Goal: Task Accomplishment & Management: Manage account settings

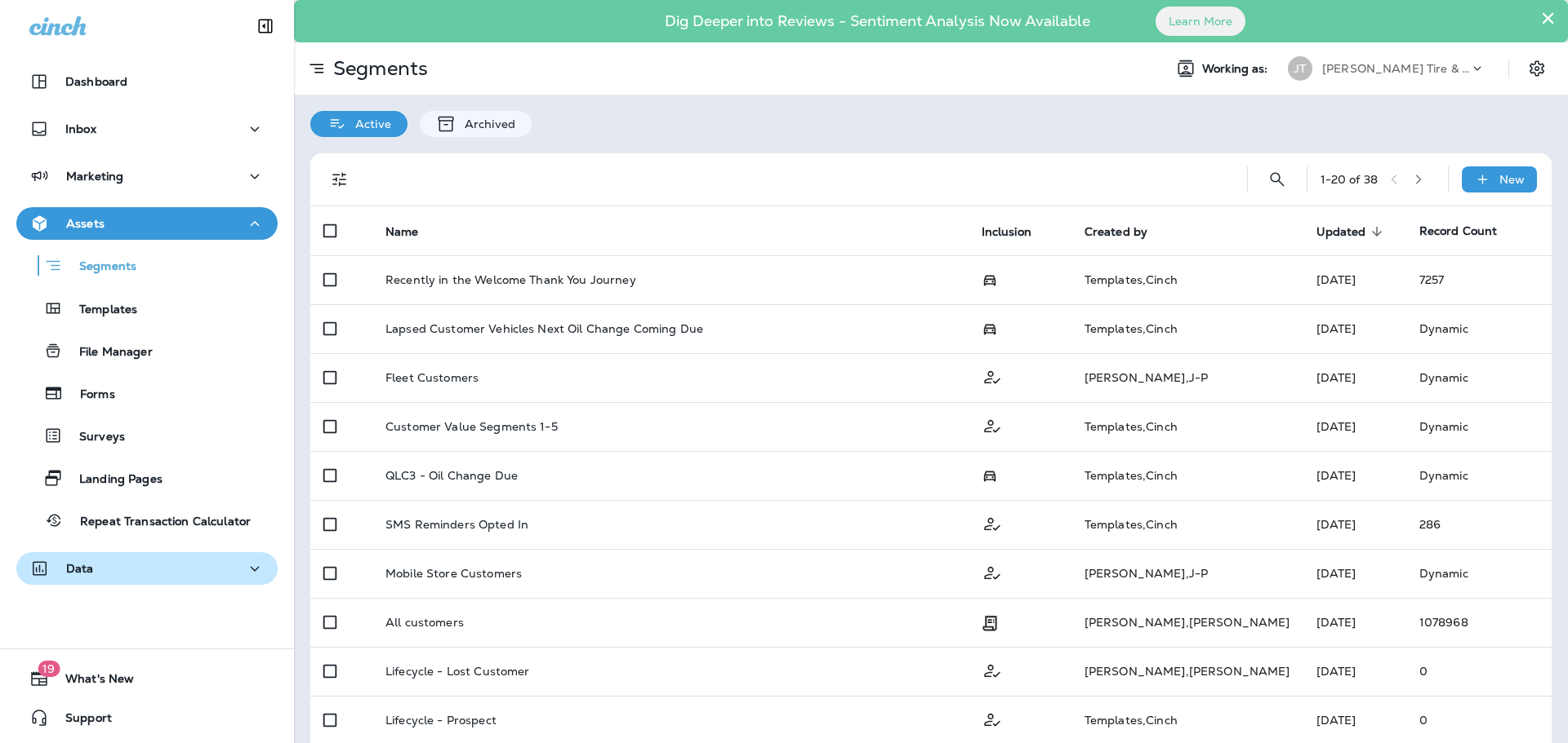
click at [86, 576] on div "Data" at bounding box center [61, 569] width 65 height 20
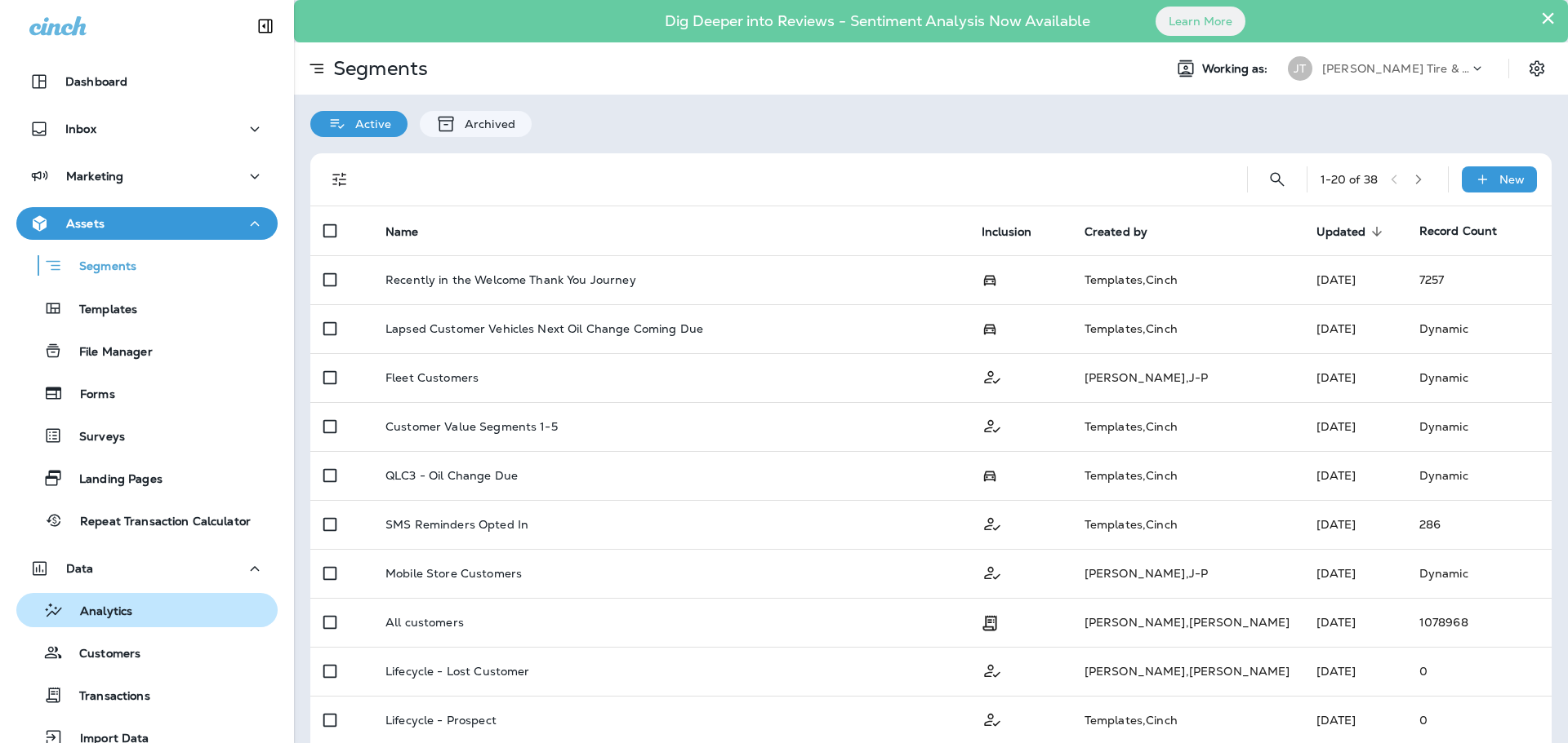
click at [83, 601] on div "Analytics" at bounding box center [77, 610] width 109 height 25
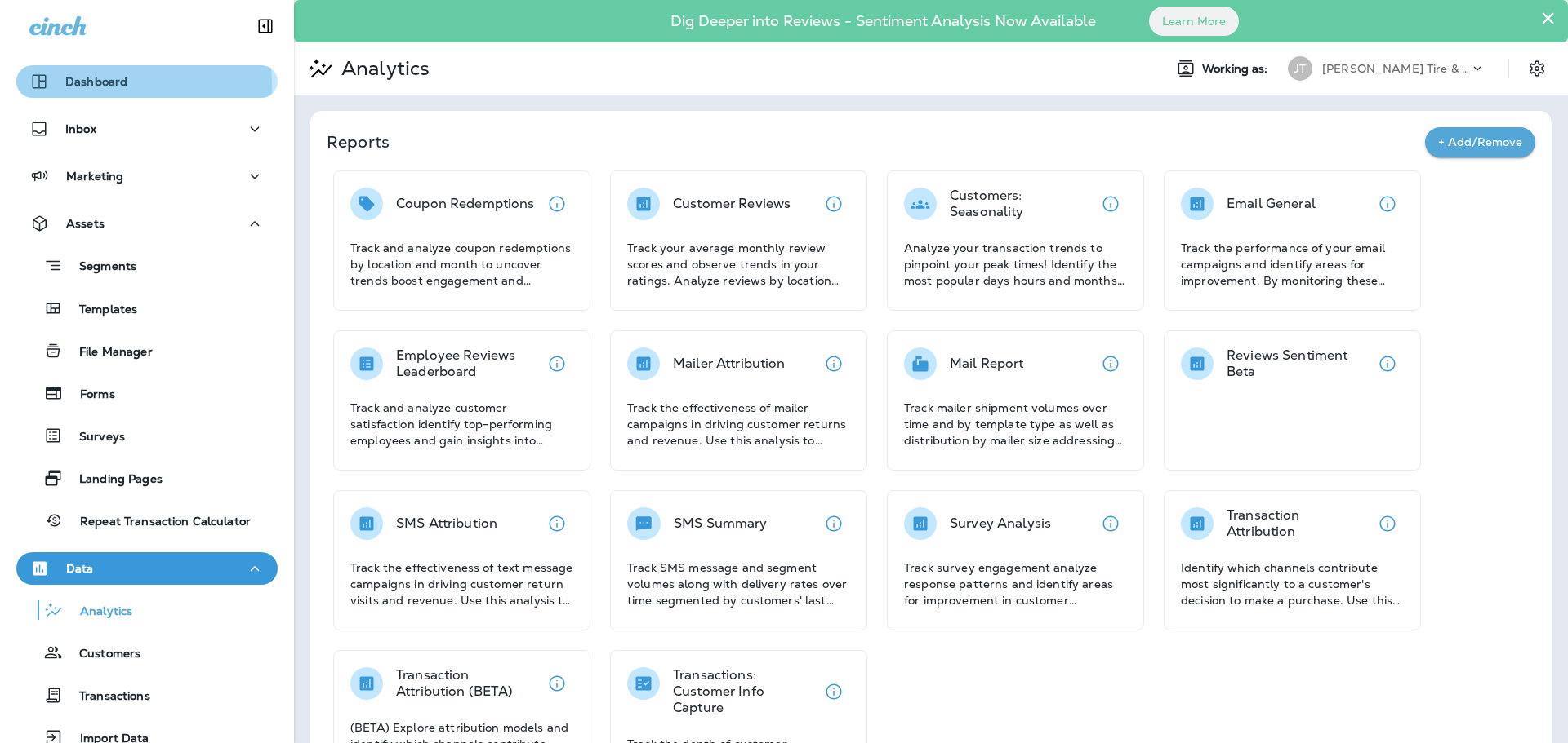
click at [90, 87] on p "Dashboard" at bounding box center [97, 81] width 62 height 13
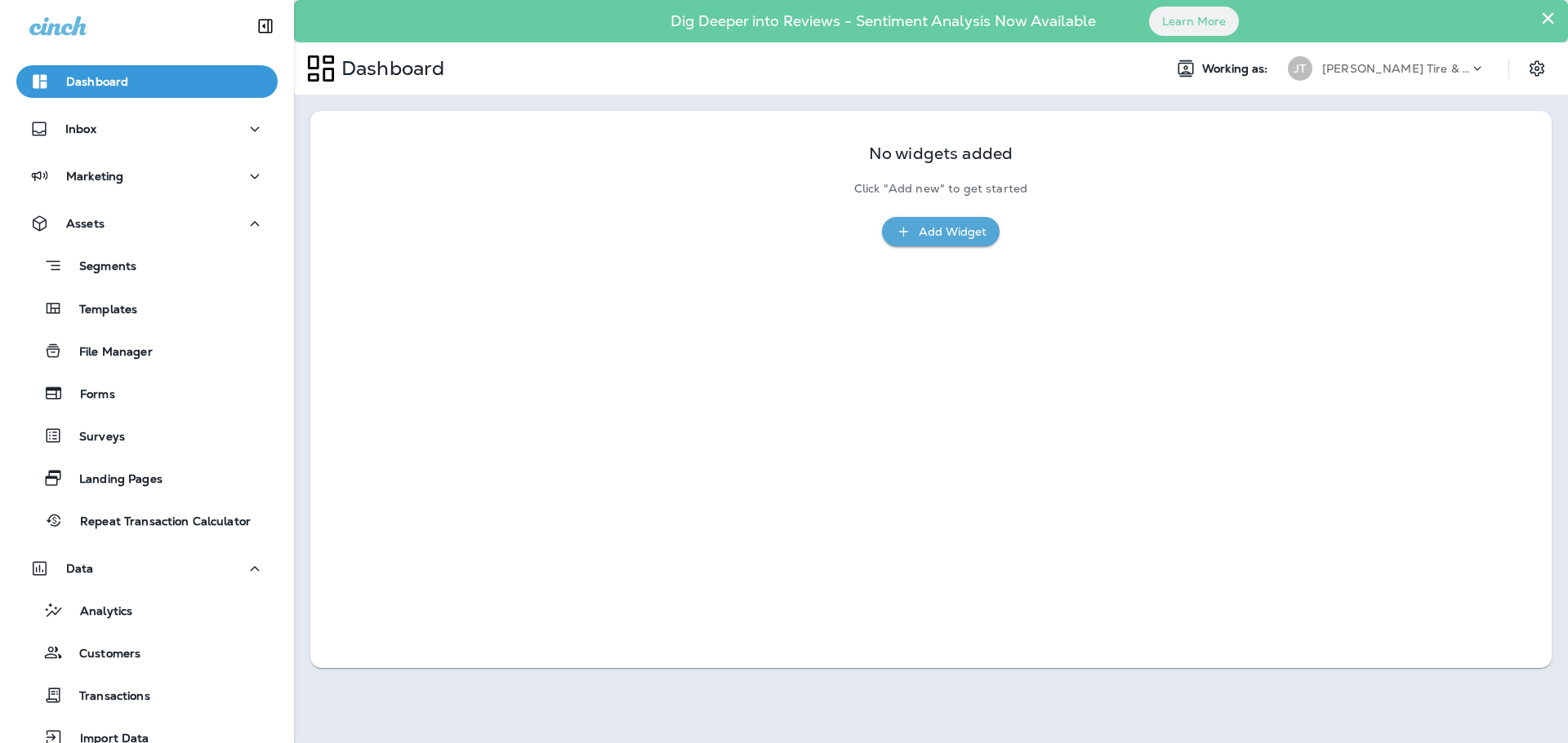
click at [1358, 75] on p "[PERSON_NAME] Tire & Auto" at bounding box center [1395, 68] width 147 height 13
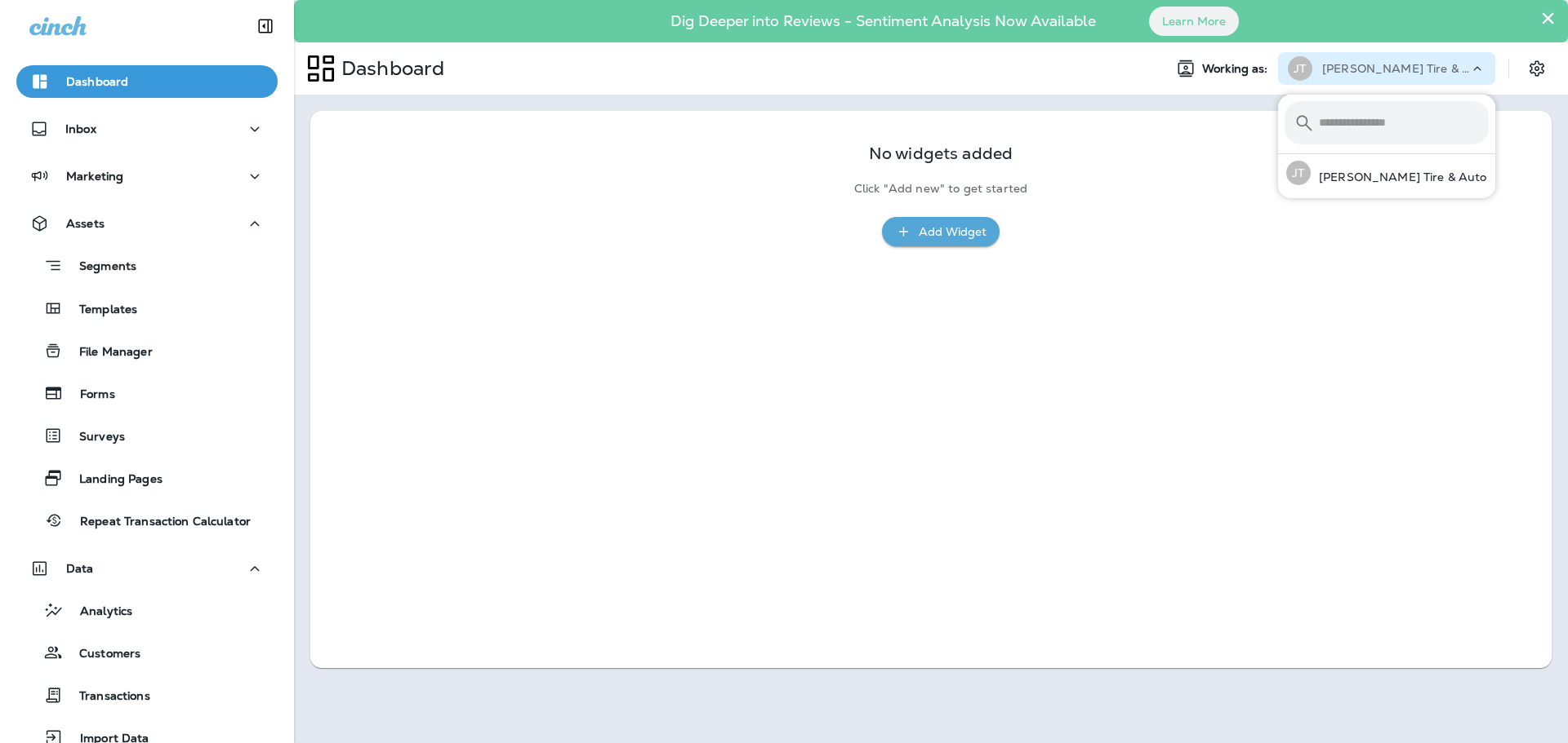
click at [1367, 75] on p "[PERSON_NAME] Tire & Auto" at bounding box center [1395, 68] width 147 height 13
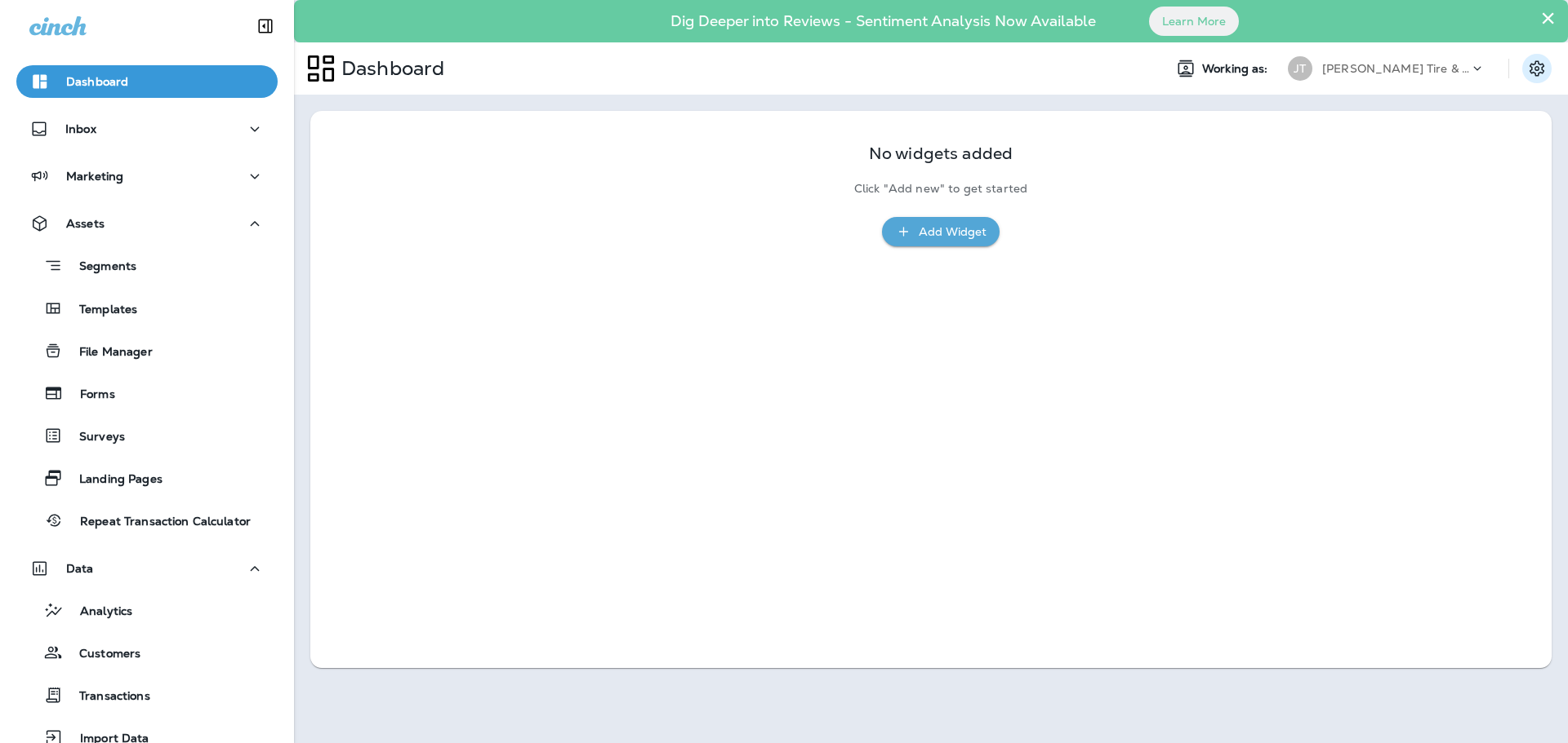
click at [1539, 70] on icon "Settings" at bounding box center [1537, 69] width 20 height 20
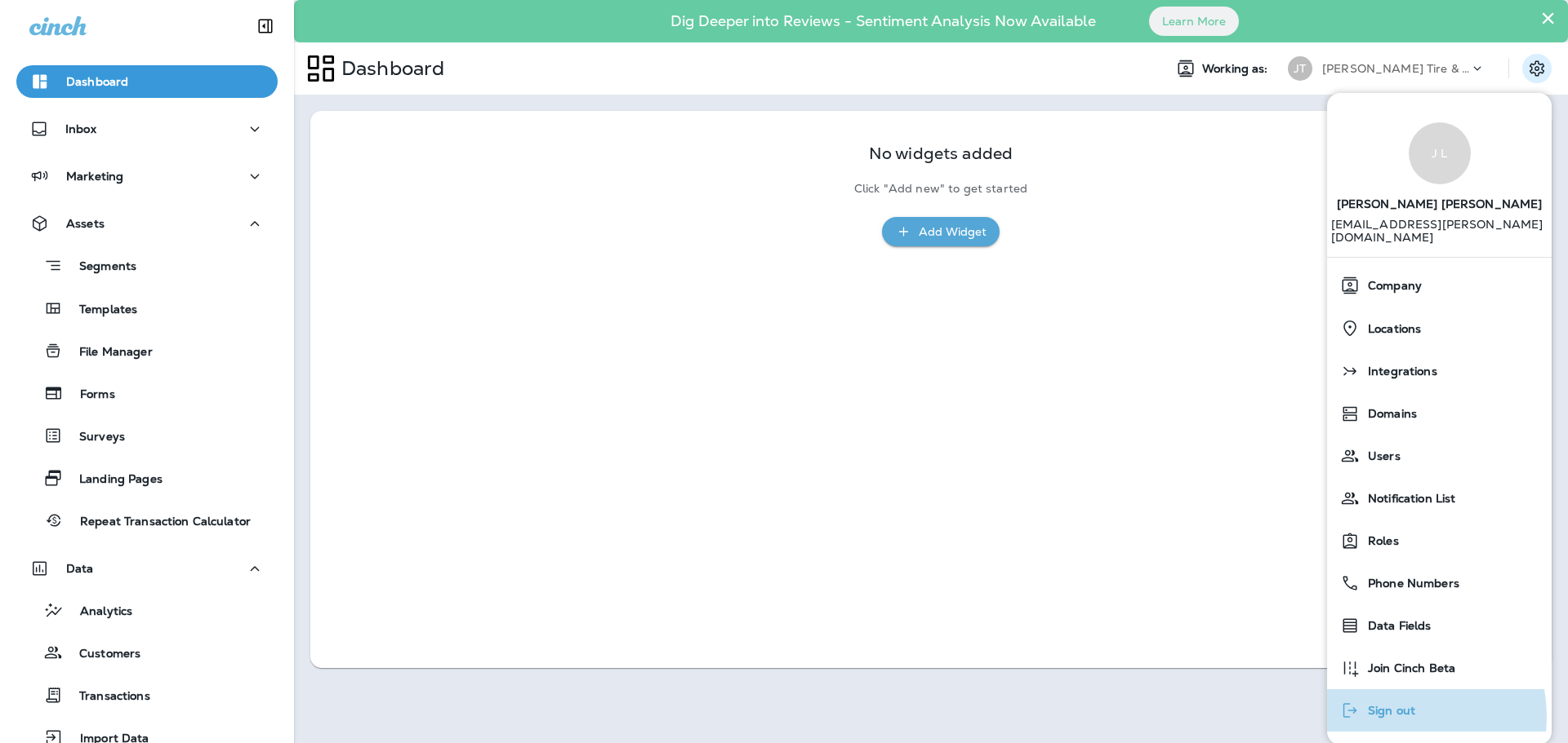
click at [1396, 704] on span "Sign out" at bounding box center [1387, 710] width 56 height 14
